Goal: Find specific page/section: Find specific page/section

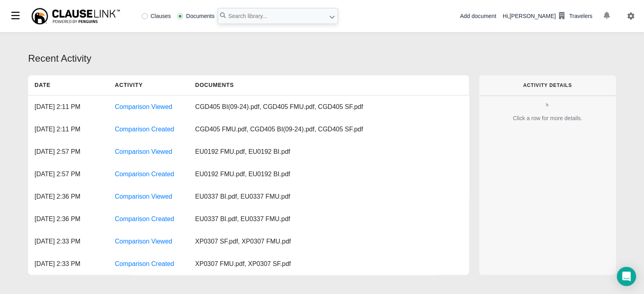
click at [605, 16] on icon "button" at bounding box center [606, 15] width 6 height 7
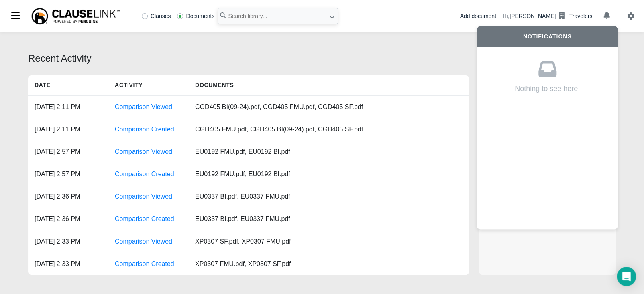
drag, startPoint x: 419, startPoint y: 60, endPoint x: 541, endPoint y: 120, distance: 136.0
click at [421, 58] on div "Recent Activity" at bounding box center [321, 58] width 587 height 14
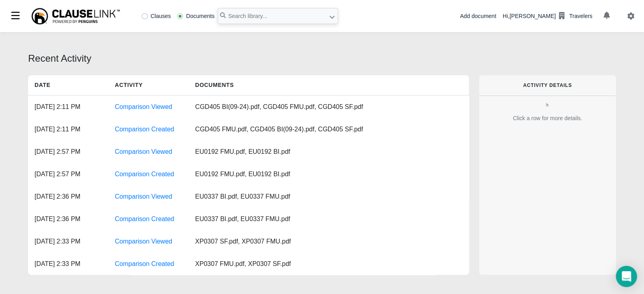
click at [628, 276] on icon "Open Intercom Messenger" at bounding box center [625, 277] width 9 height 10
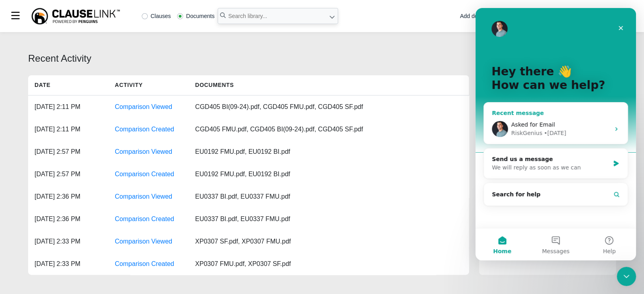
click at [617, 130] on icon "Intercom messenger" at bounding box center [616, 129] width 6 height 6
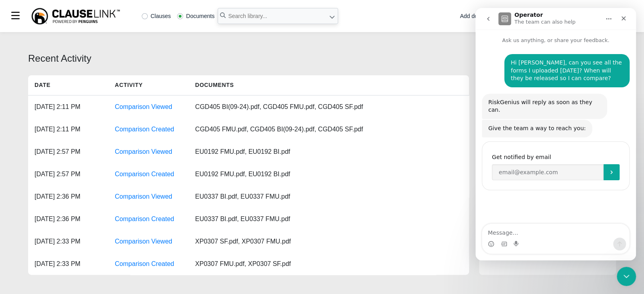
click at [419, 67] on div "Recent Activity Date Activity Documents [DATE] 2:11 PM Comparison Viewed CGD405…" at bounding box center [322, 164] width 644 height 265
click at [256, 18] on input "text" at bounding box center [277, 16] width 120 height 16
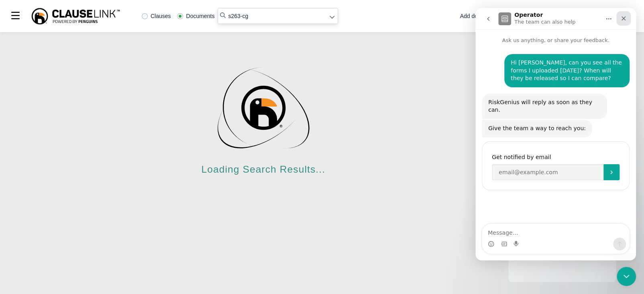
click at [624, 17] on icon "Close" at bounding box center [623, 18] width 4 height 4
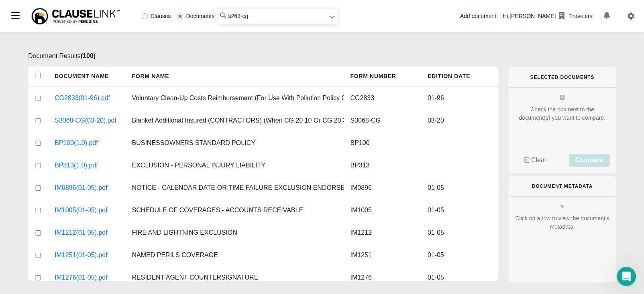
click at [233, 15] on input "s263-cg" at bounding box center [277, 16] width 120 height 16
type input "s2623-cg"
